Goal: Task Accomplishment & Management: Manage account settings

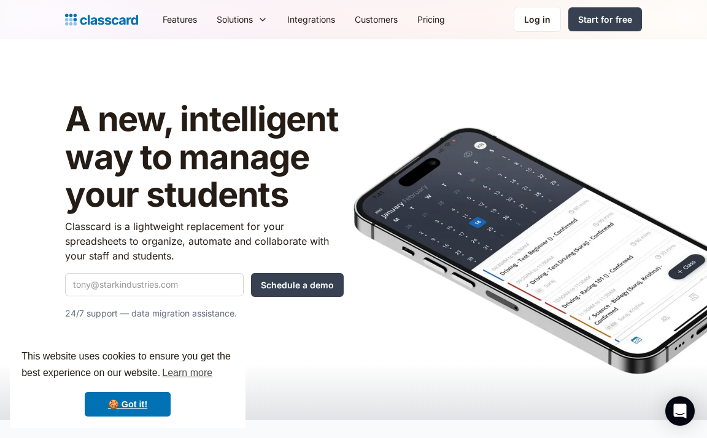
click at [556, 39] on div "Features Resources Blog The latest industry news, updates and info. Customer st…" at bounding box center [353, 19] width 707 height 39
click at [548, 15] on div "Log in" at bounding box center [537, 19] width 26 height 13
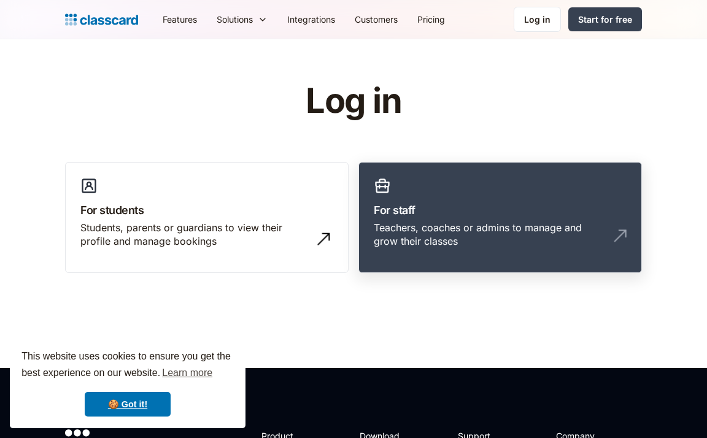
click at [435, 238] on div "Teachers, coaches or admins to manage and grow their classes" at bounding box center [488, 235] width 228 height 28
